Goal: Task Accomplishment & Management: Manage account settings

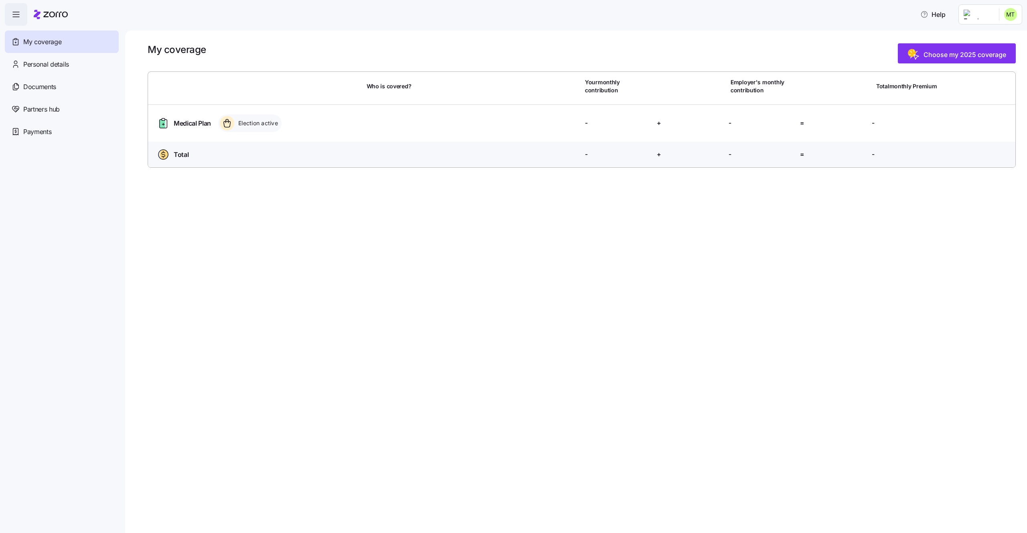
click at [983, 10] on html "Help My coverage Personal details Documents Partners hub Payments My coverage C…" at bounding box center [513, 264] width 1027 height 528
click at [999, 17] on html "Help My coverage Personal details Documents Partners hub Payments My coverage C…" at bounding box center [513, 264] width 1027 height 528
click at [997, 47] on div "Log out" at bounding box center [989, 49] width 31 height 9
